Goal: Information Seeking & Learning: Learn about a topic

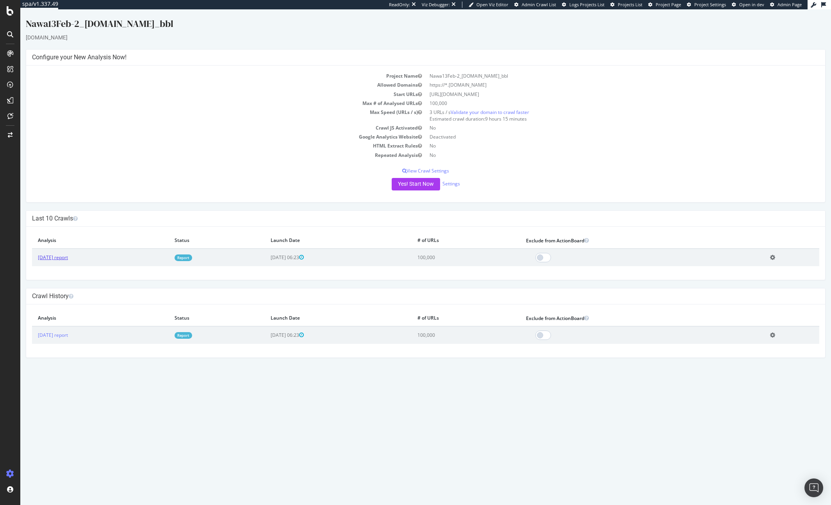
click at [68, 257] on link "[DATE] report" at bounding box center [53, 257] width 30 height 7
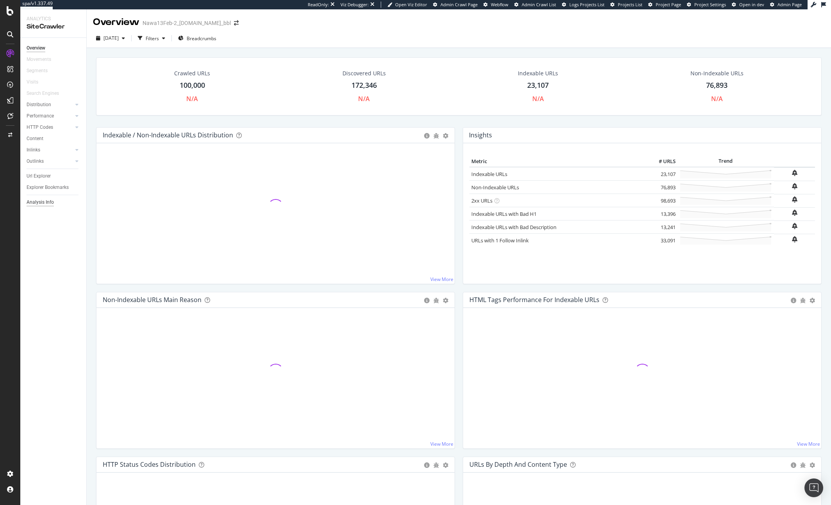
click at [42, 203] on div "Analysis Info" at bounding box center [40, 202] width 27 height 8
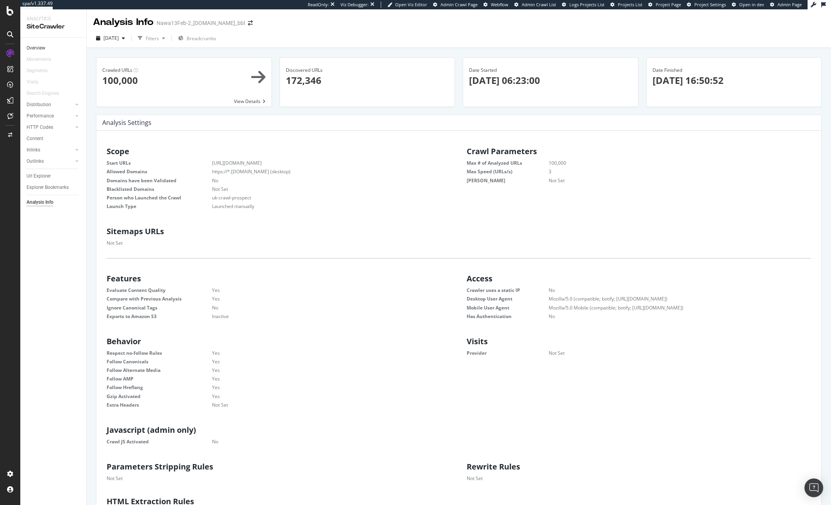
click at [53, 50] on link "Overview" at bounding box center [54, 48] width 54 height 8
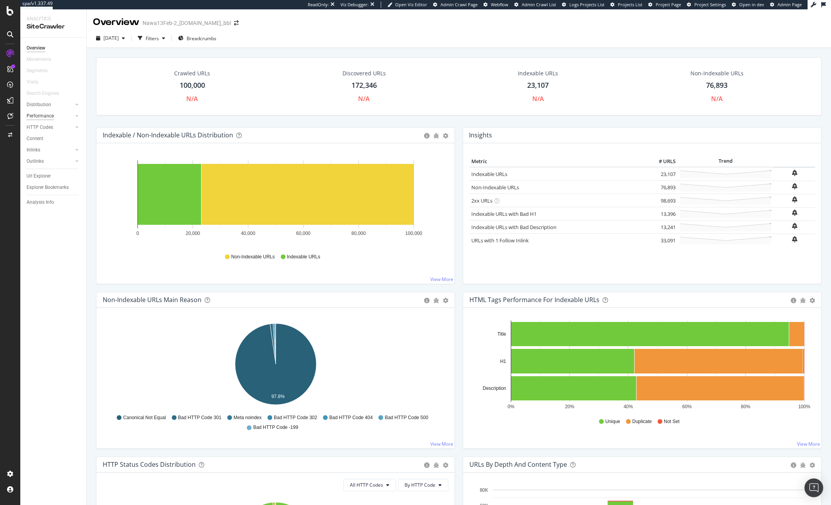
click at [35, 119] on div "Performance" at bounding box center [40, 116] width 27 height 8
click at [37, 115] on div "Performance" at bounding box center [40, 116] width 27 height 8
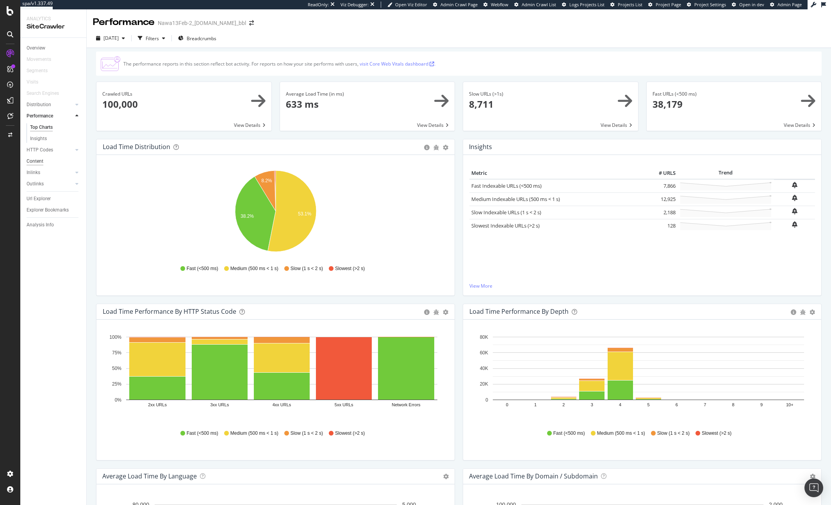
click at [35, 161] on div "Content" at bounding box center [35, 161] width 17 height 8
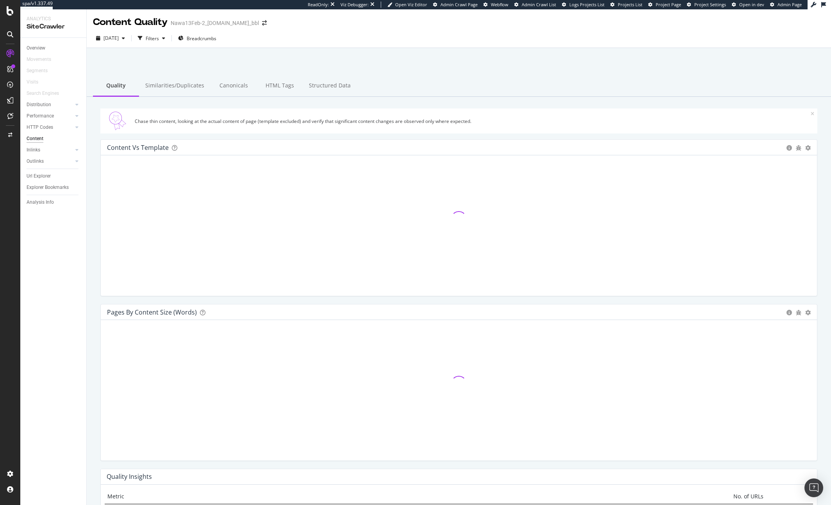
click at [95, 146] on div "Content vs Template Pie Chart (by Percentage) Table Add to Custom Report Hold C…" at bounding box center [459, 221] width 729 height 165
click at [460, 38] on div "[DATE] Filters Breadcrumbs" at bounding box center [459, 40] width 744 height 16
